Goal: Task Accomplishment & Management: Use online tool/utility

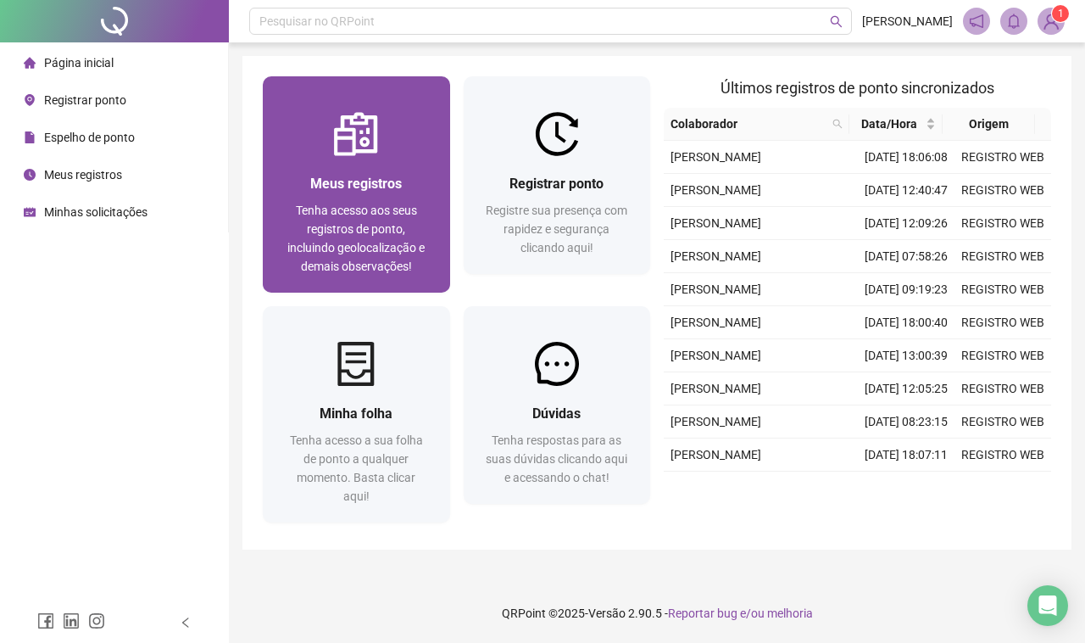
click at [416, 193] on div "Meus registros" at bounding box center [356, 183] width 147 height 21
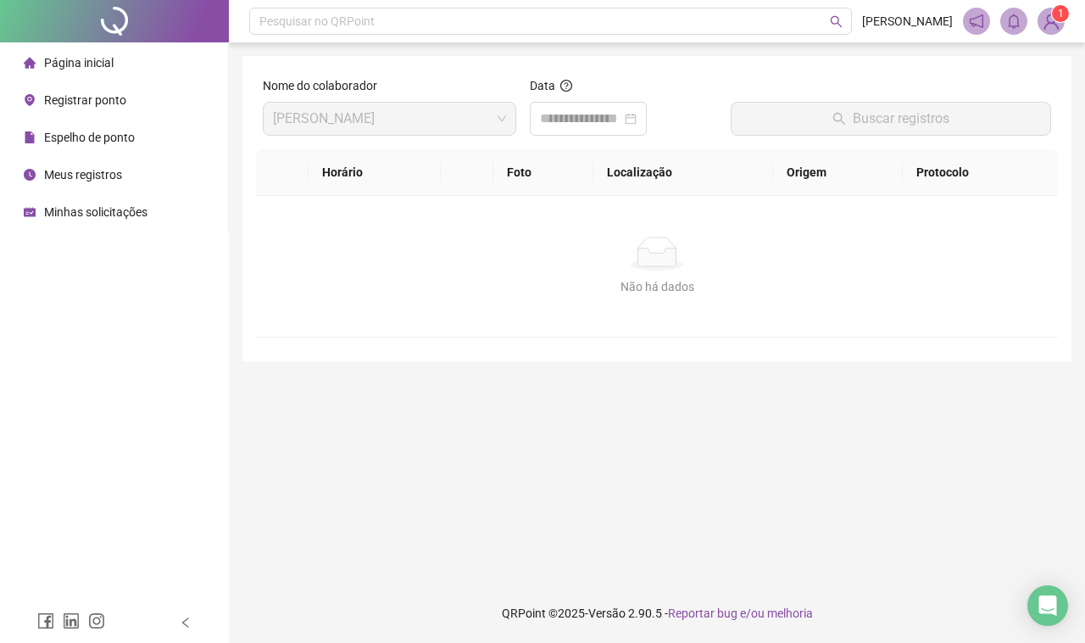
click at [98, 104] on span "Registrar ponto" at bounding box center [85, 100] width 82 height 14
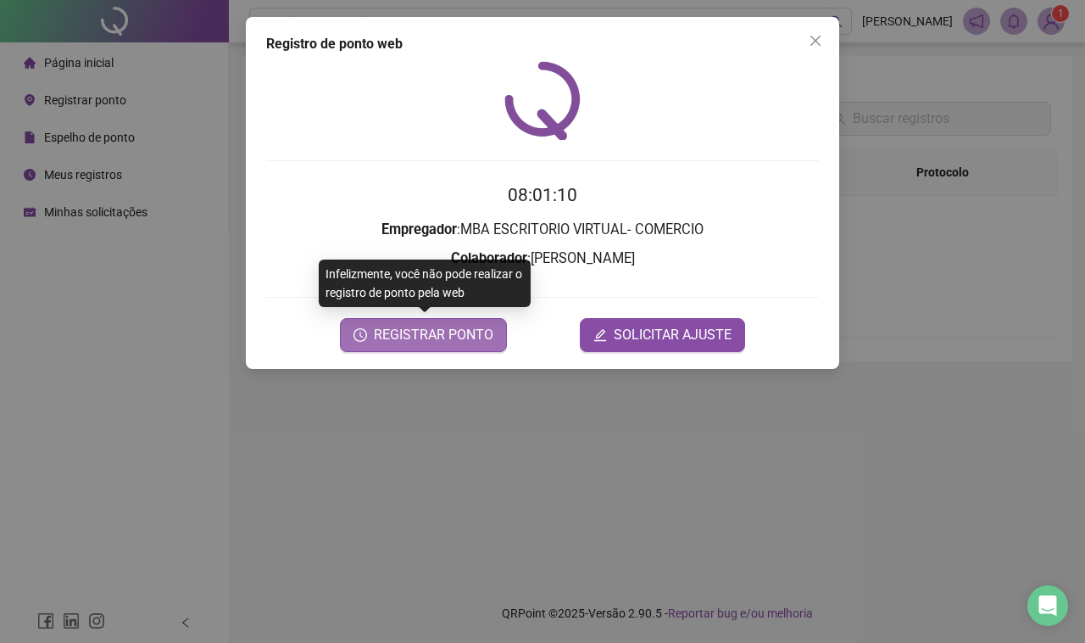
click at [480, 339] on span "REGISTRAR PONTO" at bounding box center [434, 335] width 120 height 20
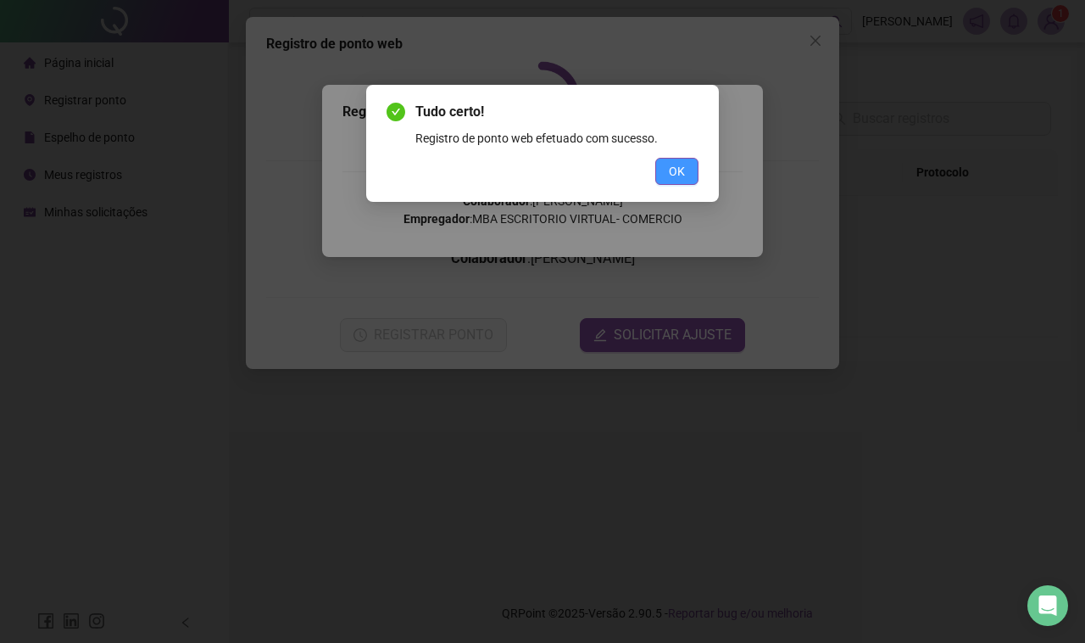
click at [674, 166] on span "OK" at bounding box center [677, 171] width 16 height 19
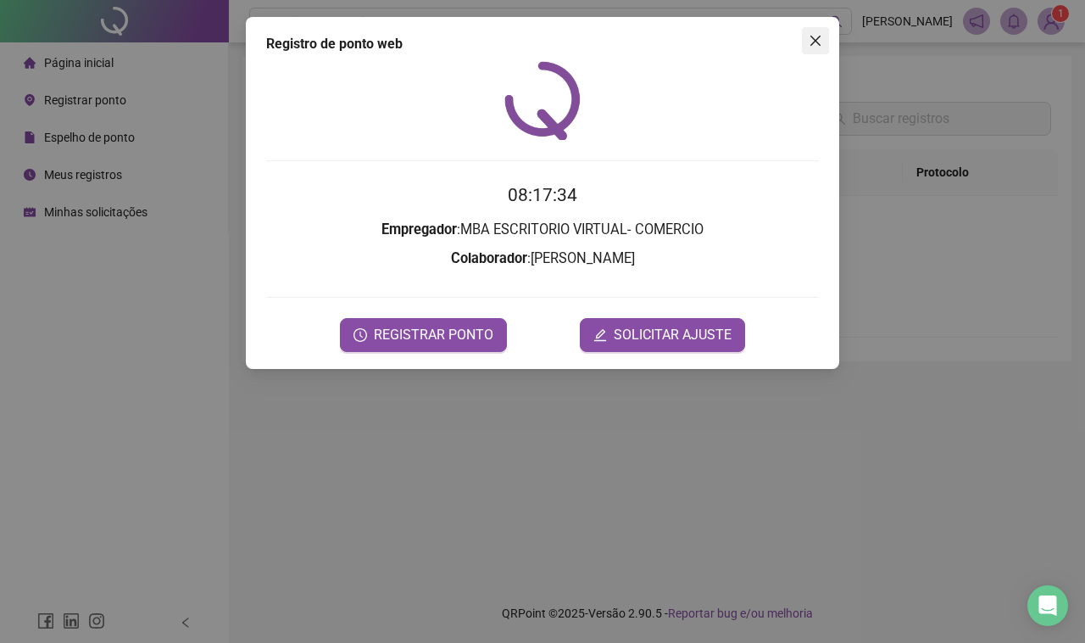
click at [802, 40] on span "Close" at bounding box center [815, 41] width 27 height 14
